Goal: Task Accomplishment & Management: Manage account settings

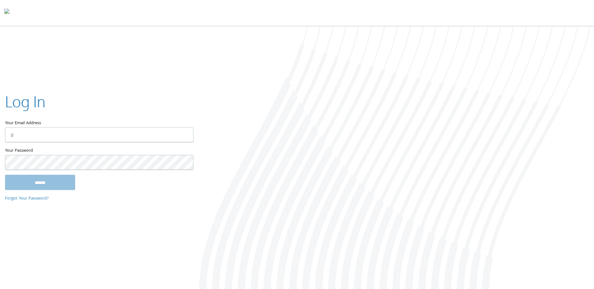
type input "**********"
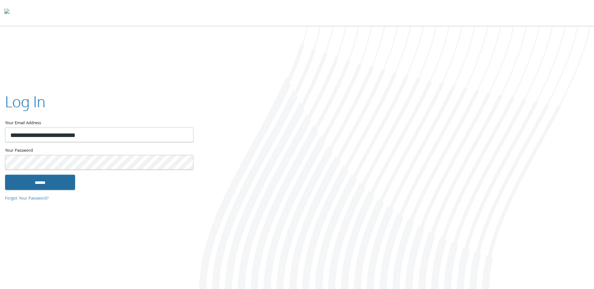
click at [25, 181] on input "******" at bounding box center [40, 182] width 70 height 15
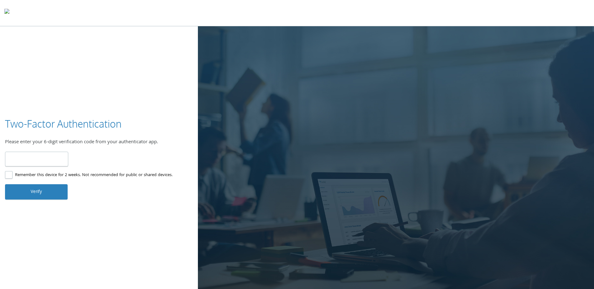
type input "******"
click at [44, 192] on button "Verify" at bounding box center [36, 191] width 63 height 15
